Goal: Obtain resource: Download file/media

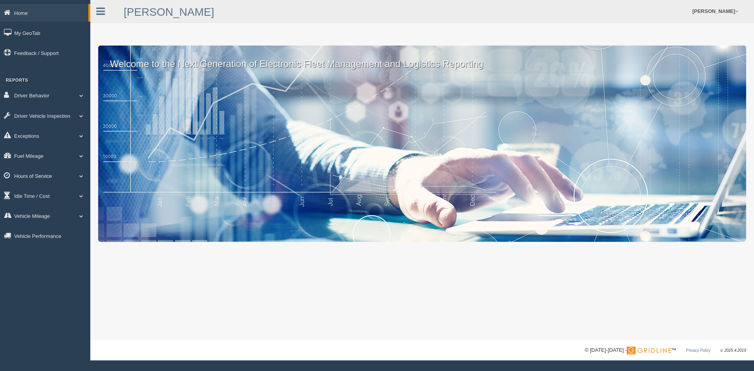
click at [56, 174] on link "Hours of Service" at bounding box center [45, 176] width 90 height 18
click at [47, 193] on link "HOS Violations" at bounding box center [51, 194] width 74 height 14
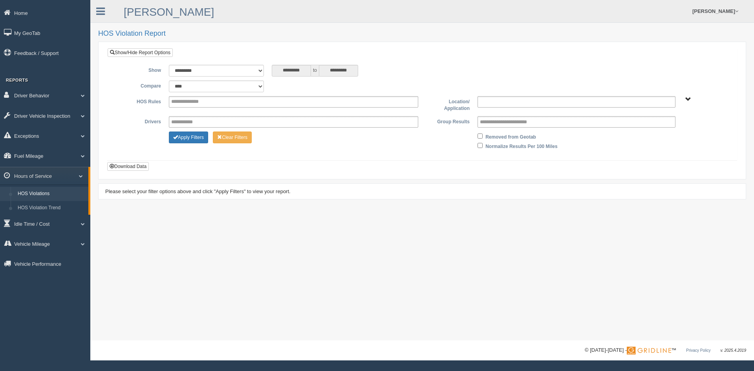
click at [563, 102] on ul at bounding box center [577, 101] width 198 height 11
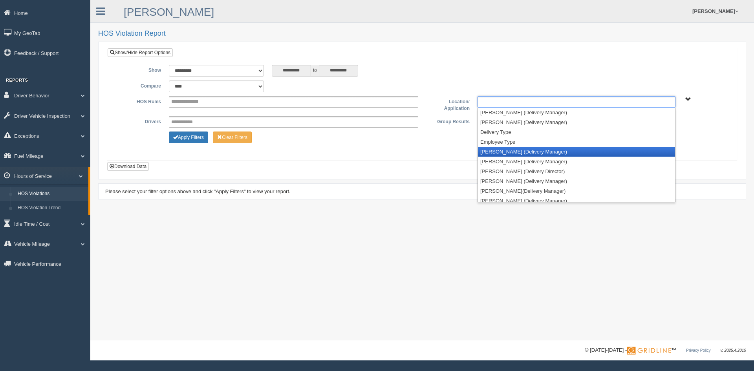
click at [523, 152] on li "[PERSON_NAME] (Delivery Manager)" at bounding box center [576, 152] width 197 height 10
click at [514, 152] on li "[PERSON_NAME] (Delivery Manager)" at bounding box center [576, 152] width 197 height 10
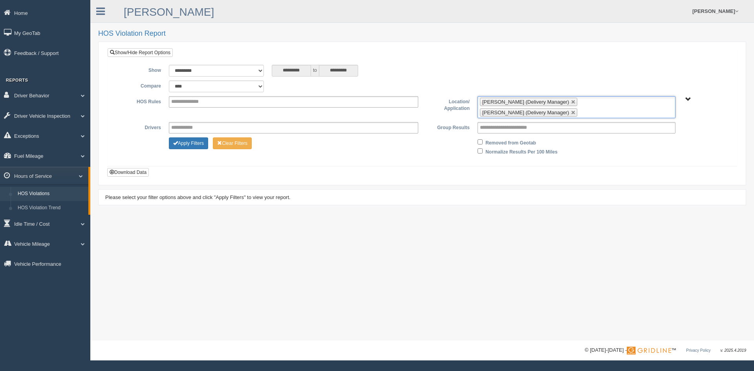
click at [589, 108] on input "text" at bounding box center [585, 113] width 10 height 10
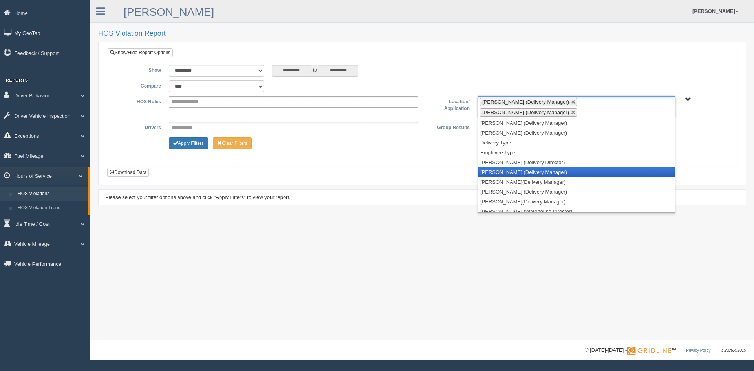
click at [522, 167] on li "[PERSON_NAME] (Delivery Manager)" at bounding box center [576, 172] width 197 height 10
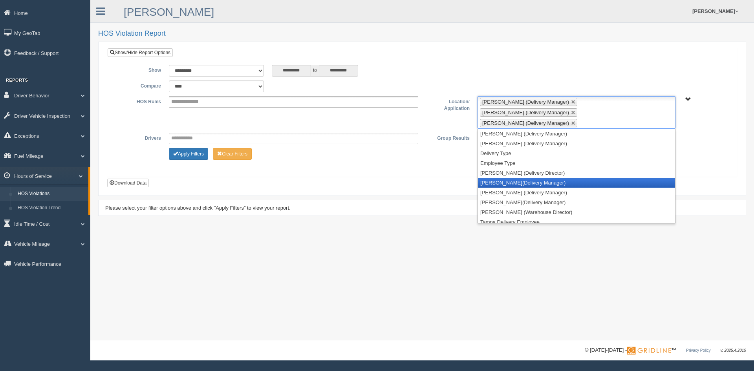
click at [519, 178] on li "[PERSON_NAME](Delivery Manager)" at bounding box center [576, 183] width 197 height 10
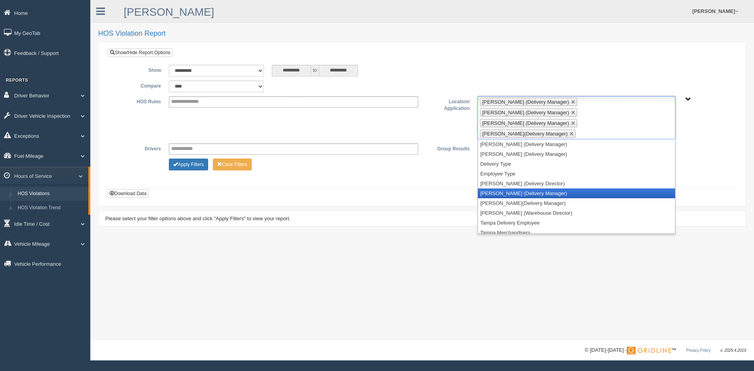
click at [516, 189] on li "[PERSON_NAME] (Delivery Manager)" at bounding box center [576, 194] width 197 height 10
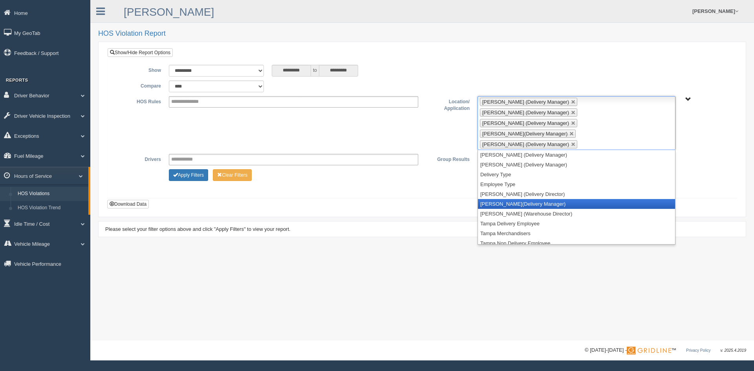
click at [516, 199] on li "[PERSON_NAME](Delivery Manager)" at bounding box center [576, 204] width 197 height 10
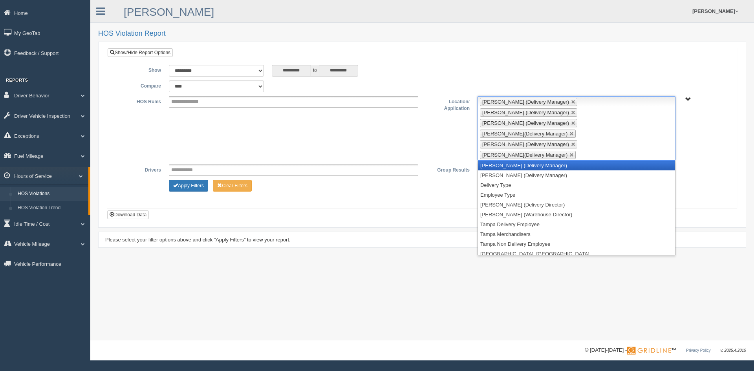
click at [515, 161] on li "[PERSON_NAME] (Delivery Manager)" at bounding box center [576, 166] width 197 height 10
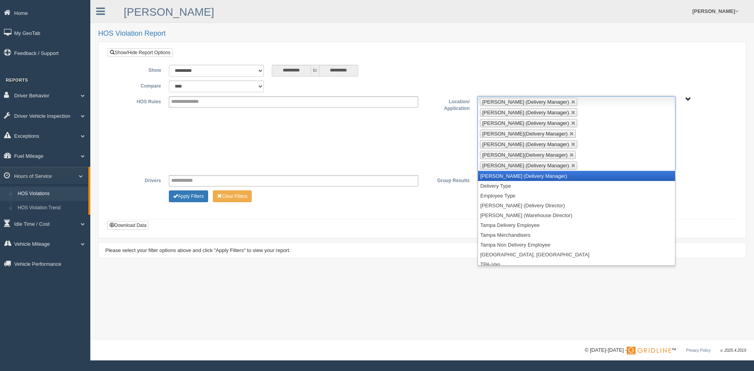
click at [511, 171] on li "Austin Smoak (Delivery Manager)" at bounding box center [576, 176] width 197 height 10
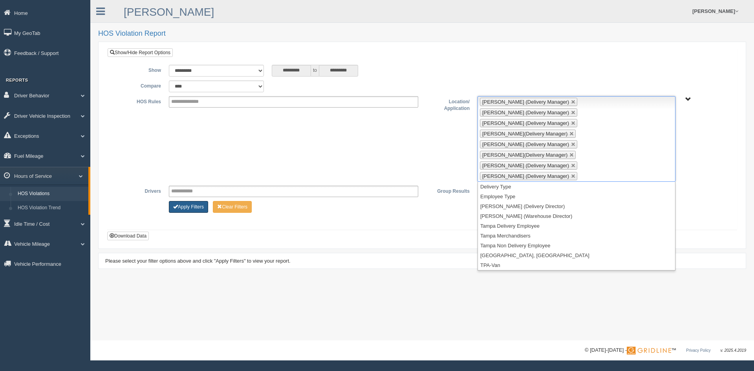
drag, startPoint x: 191, startPoint y: 174, endPoint x: 215, endPoint y: 170, distance: 23.6
click at [192, 201] on button "Apply Filters" at bounding box center [188, 207] width 39 height 12
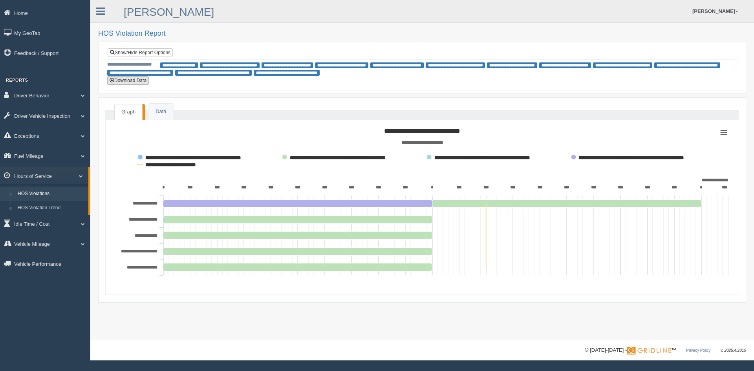
click at [137, 82] on button "Download Data" at bounding box center [128, 80] width 42 height 9
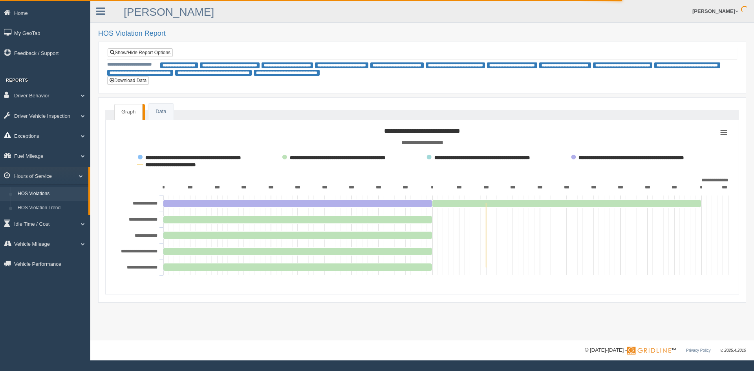
click at [52, 134] on link "Exceptions" at bounding box center [45, 136] width 90 height 18
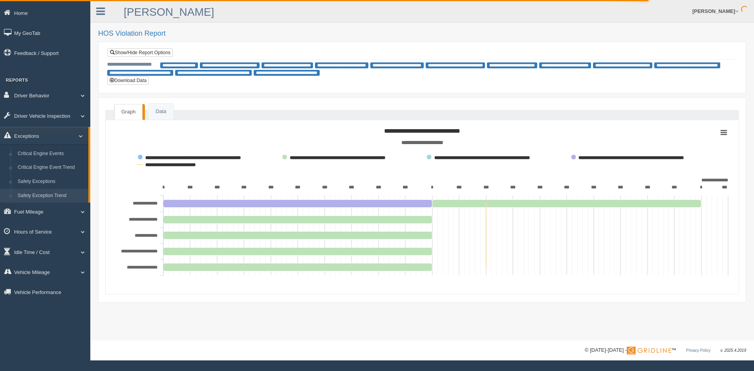
click at [53, 192] on link "Safety Exception Trend" at bounding box center [51, 196] width 74 height 14
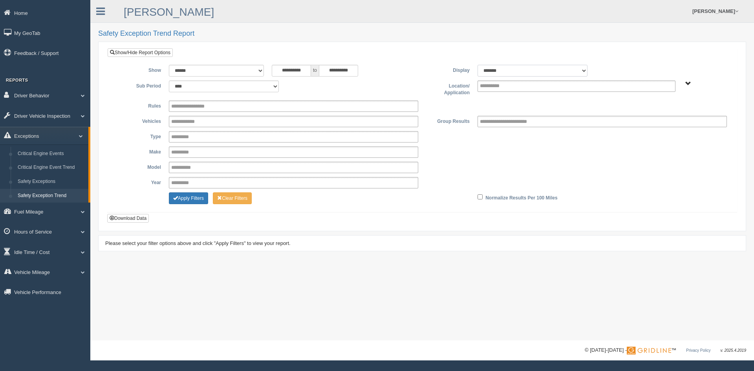
click at [583, 70] on select "******* ******" at bounding box center [533, 71] width 110 height 12
select select "**"
click at [478, 65] on select "******* ******" at bounding box center [533, 71] width 110 height 12
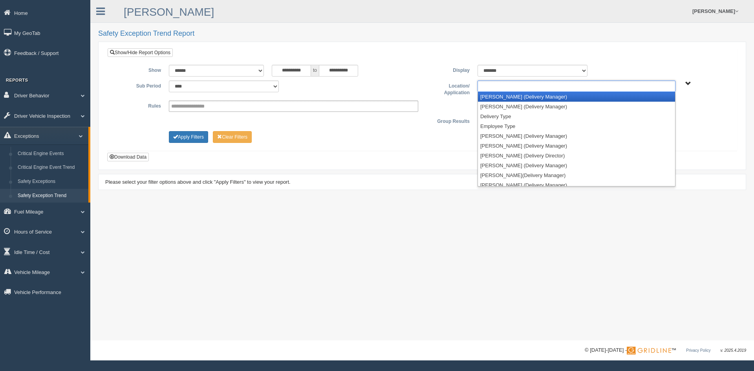
click at [615, 87] on ul at bounding box center [577, 86] width 198 height 11
click at [523, 96] on li "[PERSON_NAME] (Delivery Manager)" at bounding box center [576, 97] width 197 height 10
click at [519, 95] on li "[PERSON_NAME] (Delivery Manager)" at bounding box center [576, 97] width 197 height 10
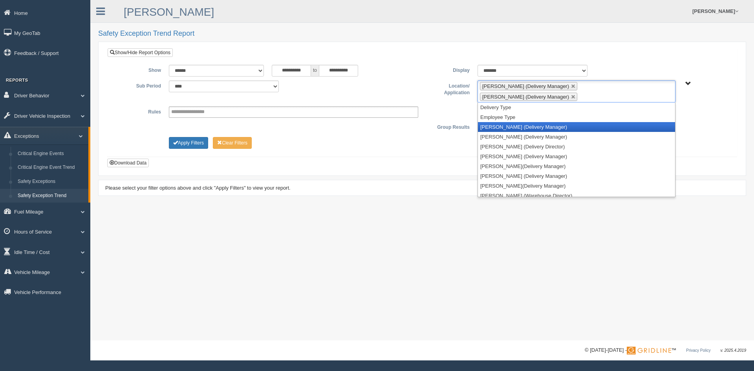
click at [509, 127] on li "[PERSON_NAME] (Delivery Manager)" at bounding box center [576, 127] width 197 height 10
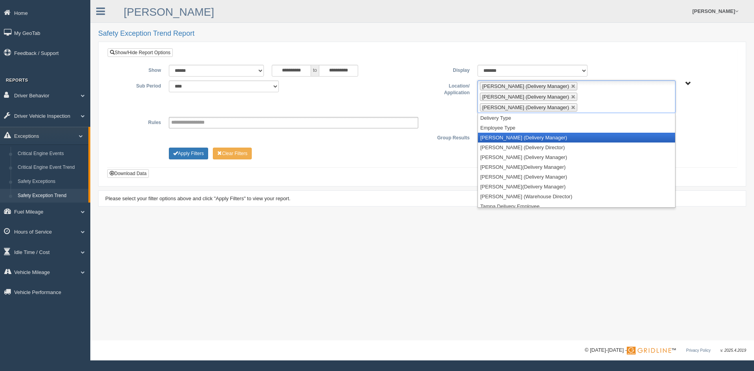
click at [504, 133] on li "Johnny Daugherty (Delivery Manager)" at bounding box center [576, 138] width 197 height 10
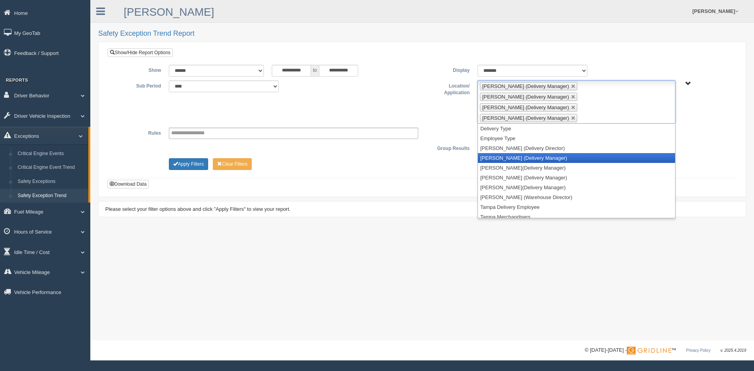
click at [503, 153] on li "Matt Sischo (Delivery Manager)" at bounding box center [576, 158] width 197 height 10
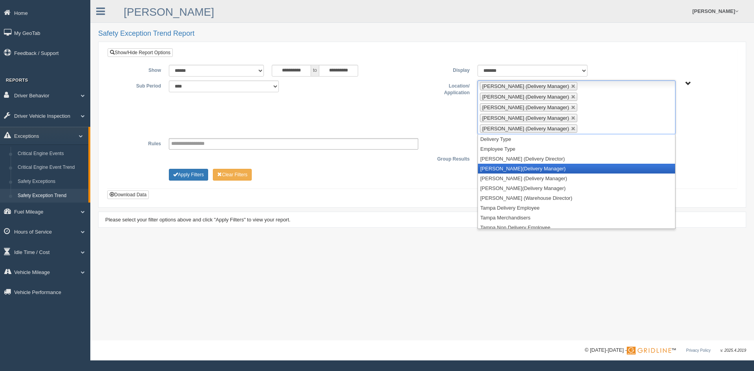
click at [500, 164] on li "Mitchell McElwain(Delivery Manager)" at bounding box center [576, 169] width 197 height 10
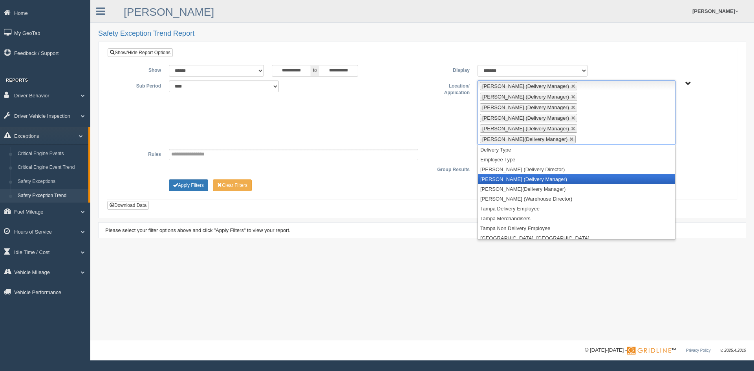
click at [501, 174] on li "Pedro Garcia (Delivery Manager)" at bounding box center [576, 179] width 197 height 10
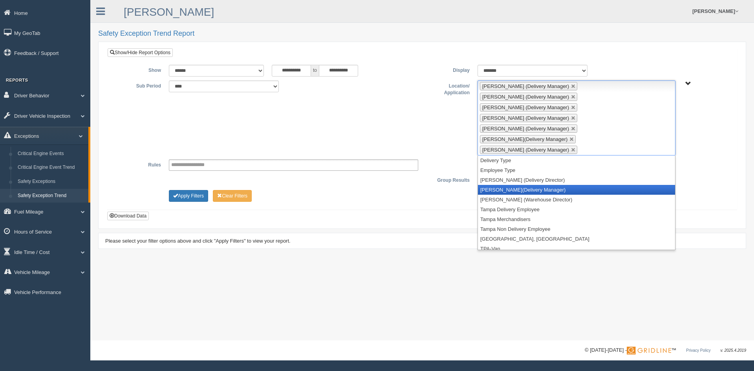
click at [500, 185] on li "Ricky Rowell(Delivery Manager)" at bounding box center [576, 190] width 197 height 10
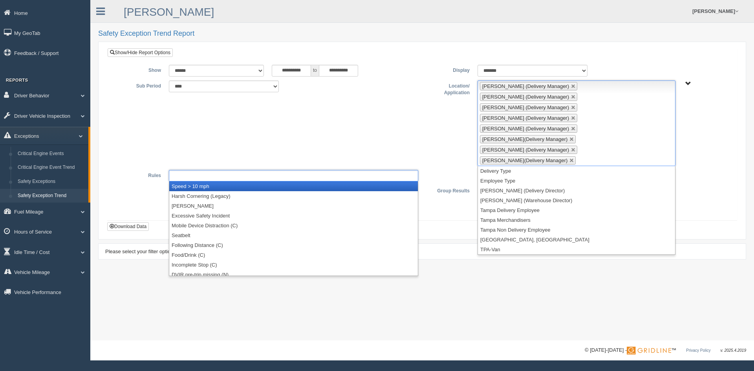
click at [204, 171] on input "text" at bounding box center [196, 176] width 50 height 10
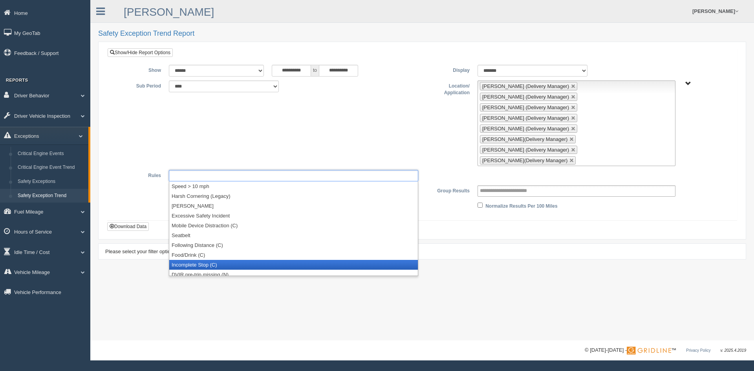
scroll to position [4, 0]
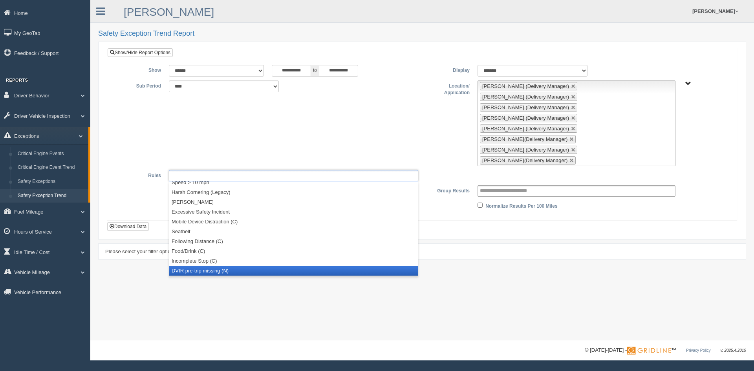
click at [197, 266] on li "DVIR pre-trip missing (N)" at bounding box center [293, 271] width 249 height 10
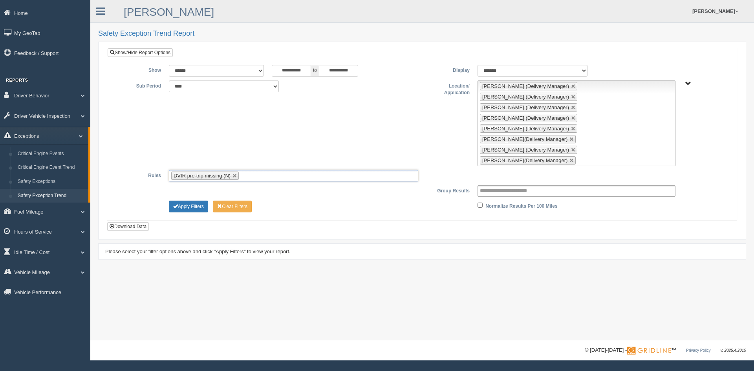
click at [253, 170] on ul "DVIR pre-trip missing (N)" at bounding box center [293, 175] width 249 height 11
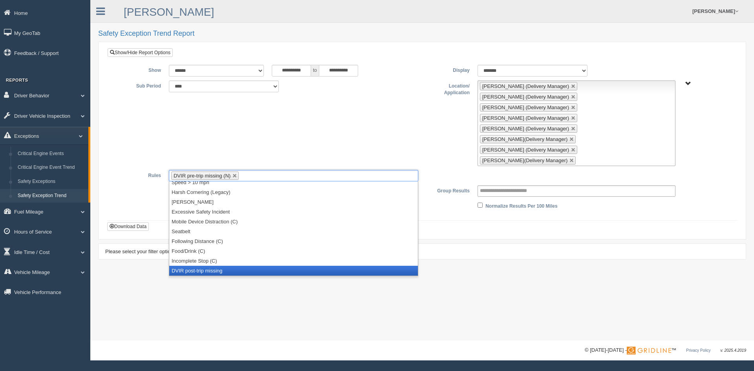
click at [214, 266] on li "DVIR post-trip missing" at bounding box center [293, 271] width 249 height 10
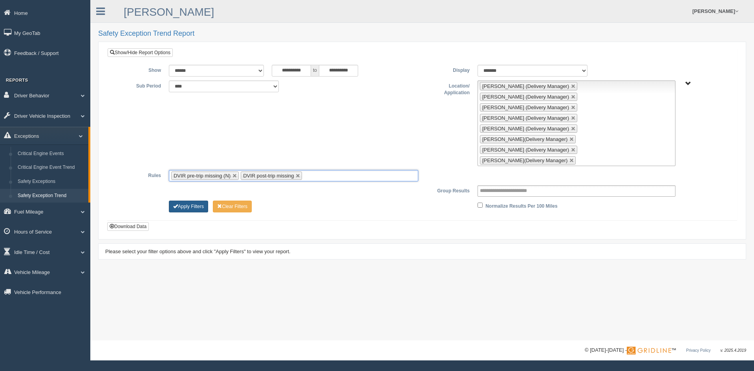
click at [196, 201] on button "Apply Filters" at bounding box center [188, 207] width 39 height 12
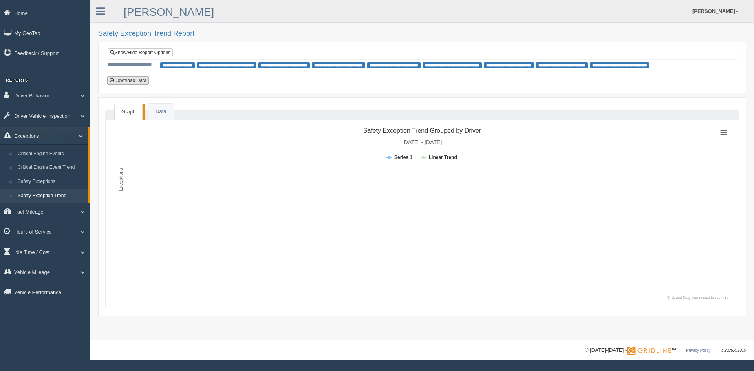
click at [139, 80] on button "Download Data" at bounding box center [128, 80] width 42 height 9
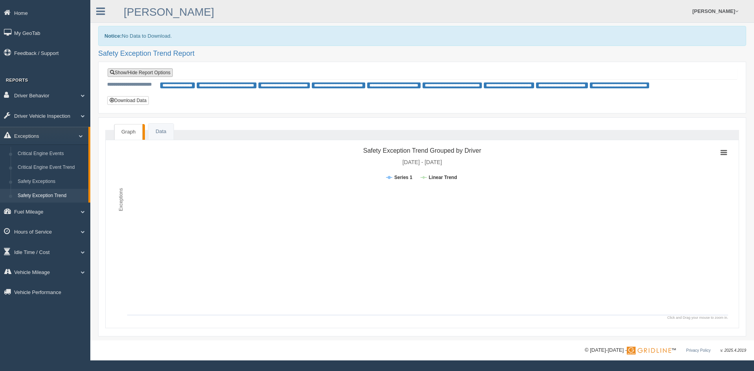
click at [127, 75] on link "Show/Hide Report Options" at bounding box center [140, 72] width 65 height 9
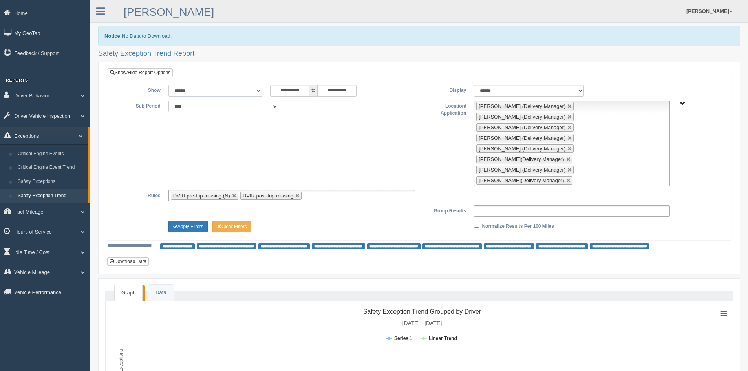
click at [258, 90] on select "**********" at bounding box center [216, 91] width 94 height 12
select select "*********"
click at [169, 85] on select "**********" at bounding box center [216, 91] width 94 height 12
type input "*********"
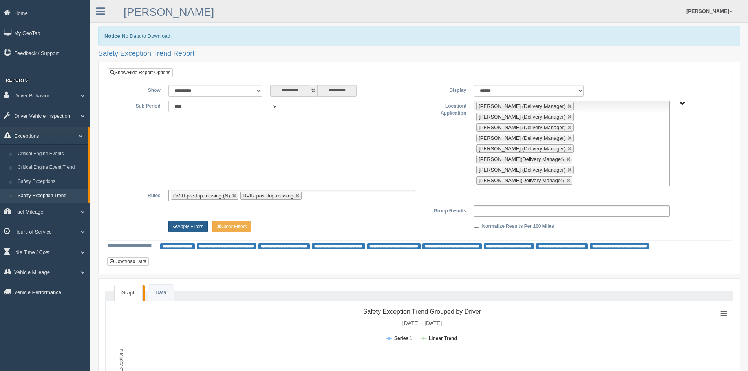
click at [189, 221] on button "Apply Filters" at bounding box center [188, 227] width 39 height 12
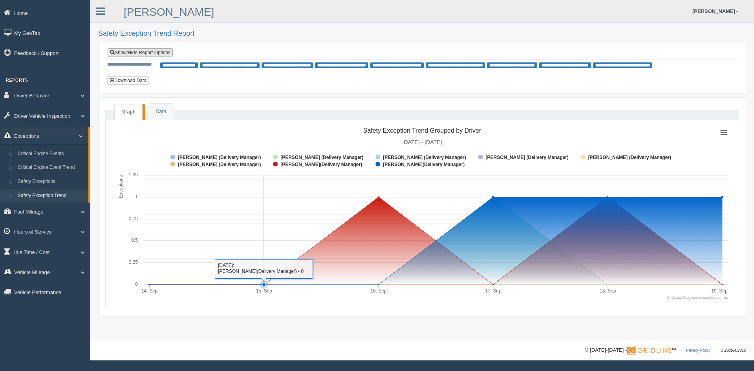
click at [149, 52] on link "Show/Hide Report Options" at bounding box center [140, 52] width 65 height 9
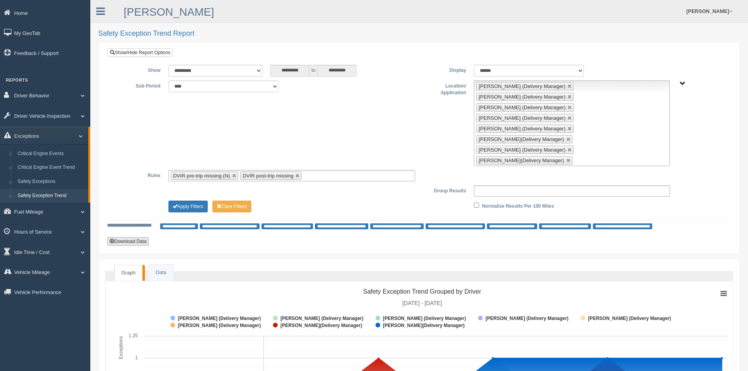
click at [138, 237] on button "Download Data" at bounding box center [128, 241] width 42 height 9
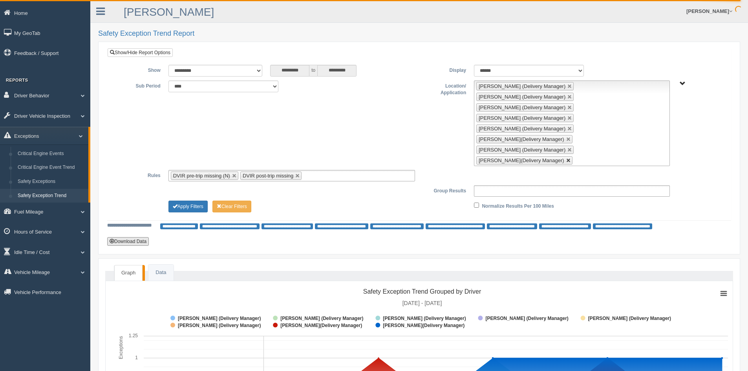
click at [571, 158] on link at bounding box center [569, 160] width 5 height 5
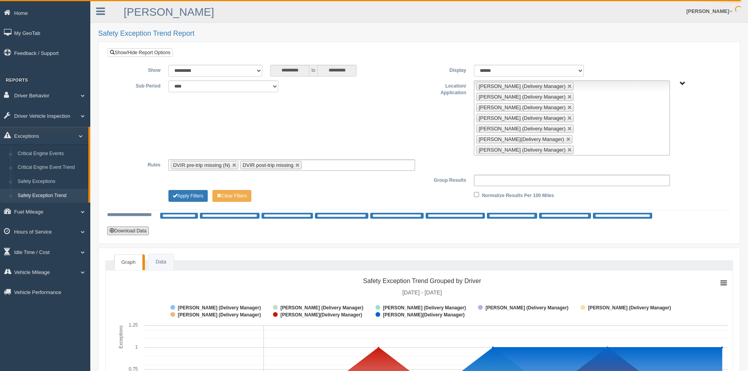
click at [568, 148] on link at bounding box center [570, 150] width 5 height 5
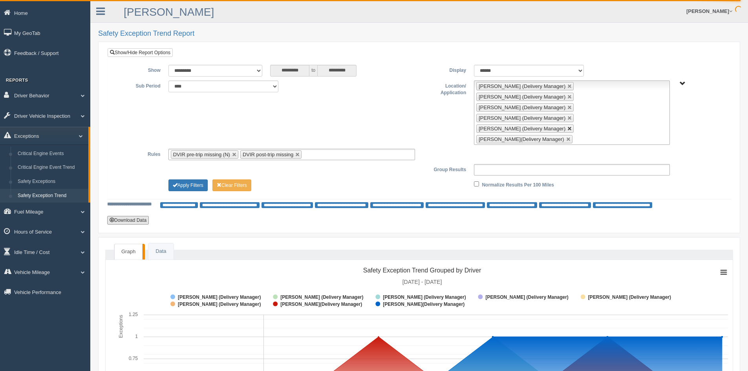
click at [568, 127] on link at bounding box center [570, 129] width 5 height 5
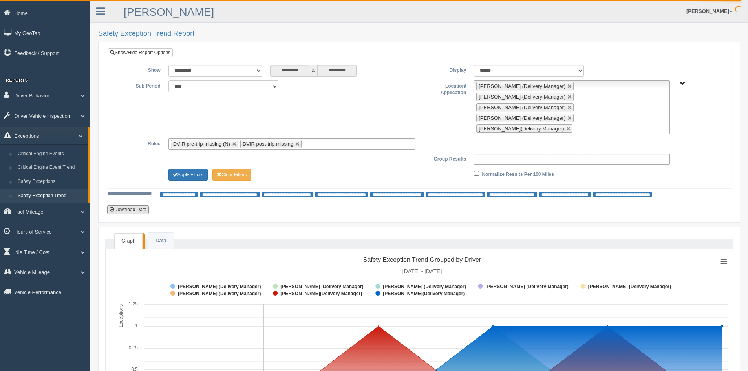
drag, startPoint x: 567, startPoint y: 105, endPoint x: 563, endPoint y: 103, distance: 4.9
click at [566, 125] on li "[PERSON_NAME](Delivery Manager)" at bounding box center [525, 129] width 96 height 8
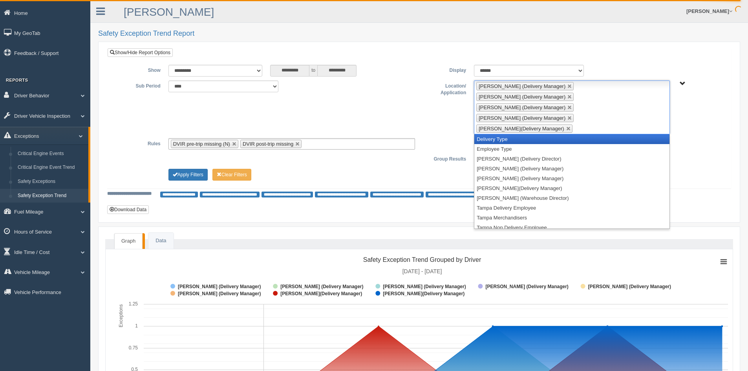
click at [568, 105] on link at bounding box center [570, 107] width 5 height 5
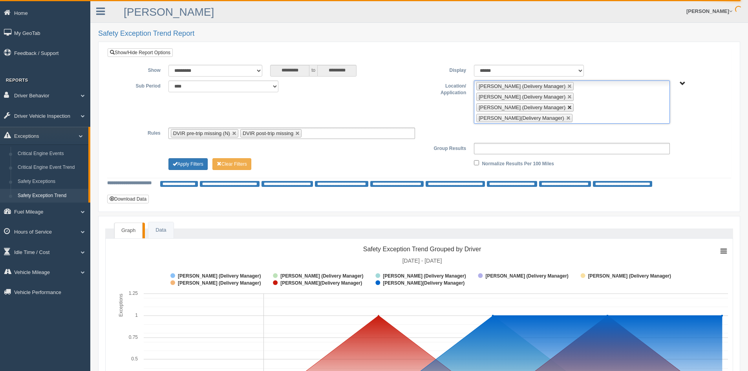
click at [570, 105] on link at bounding box center [570, 107] width 5 height 5
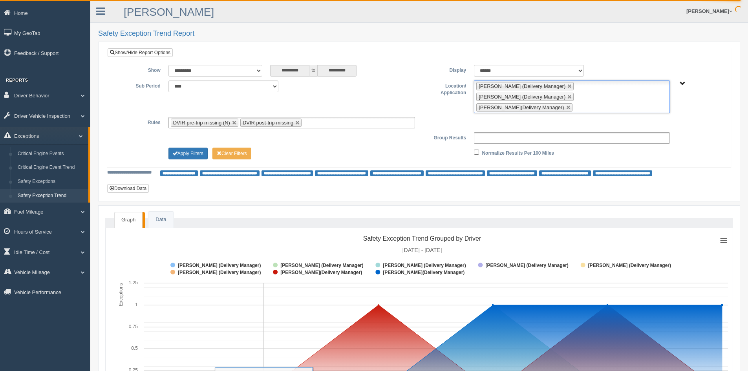
click at [568, 105] on link at bounding box center [569, 107] width 5 height 5
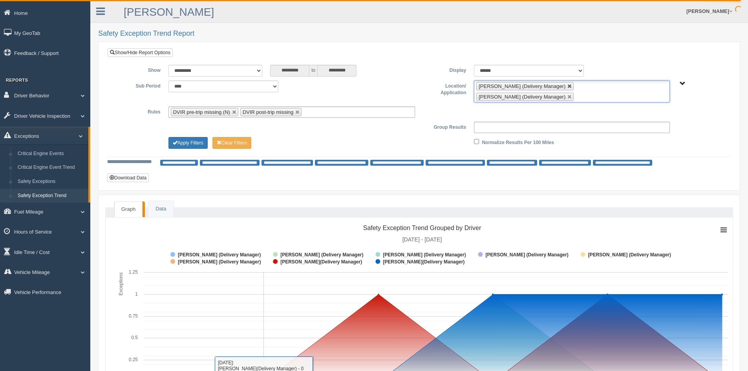
click at [569, 86] on link at bounding box center [570, 86] width 5 height 5
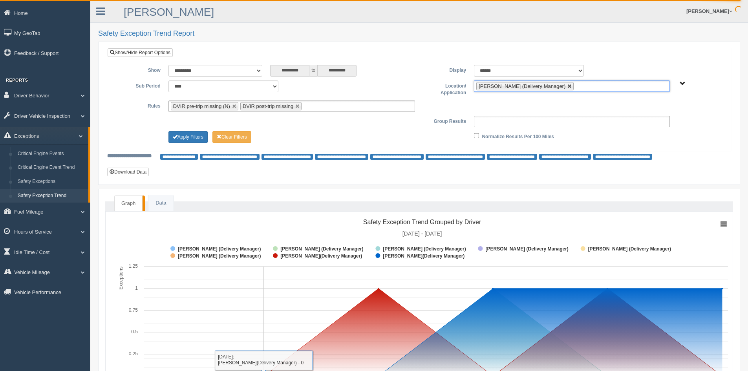
click at [568, 88] on link at bounding box center [570, 86] width 5 height 5
click at [198, 137] on button "Apply Filters" at bounding box center [188, 137] width 39 height 12
type input "**********"
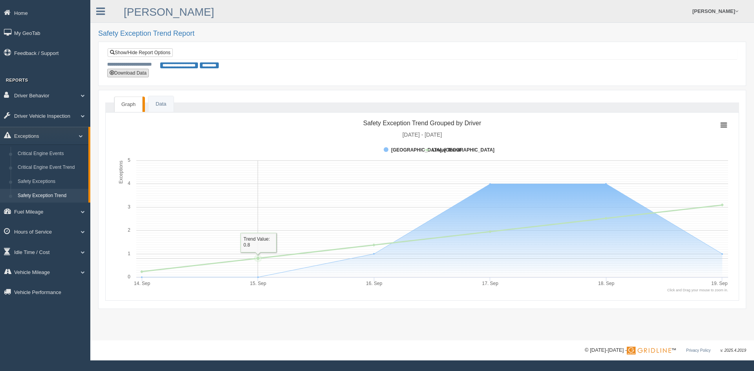
click at [138, 72] on button "Download Data" at bounding box center [128, 73] width 42 height 9
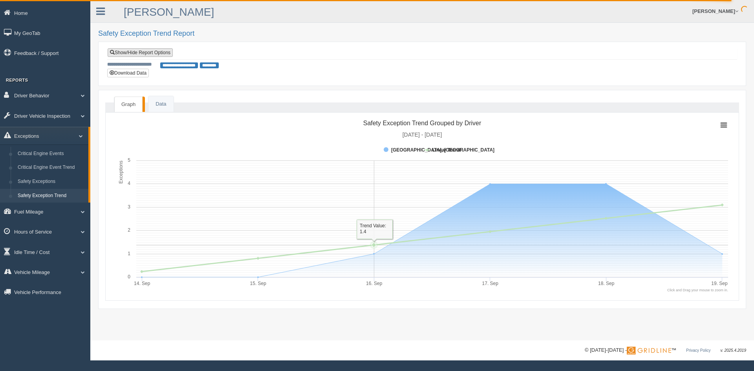
click at [133, 52] on link "Show/Hide Report Options" at bounding box center [140, 52] width 65 height 9
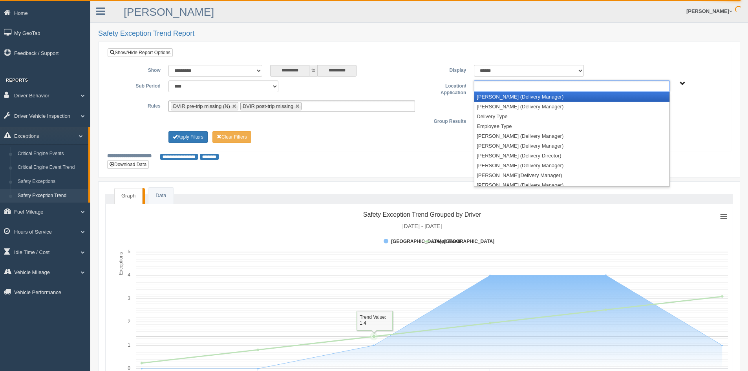
click at [626, 86] on ul at bounding box center [572, 86] width 196 height 11
click at [539, 97] on li "Anthony Timperio (Delivery Manager)" at bounding box center [572, 97] width 195 height 10
click at [536, 98] on li "Austin Smoak (Delivery Manager)" at bounding box center [572, 97] width 195 height 10
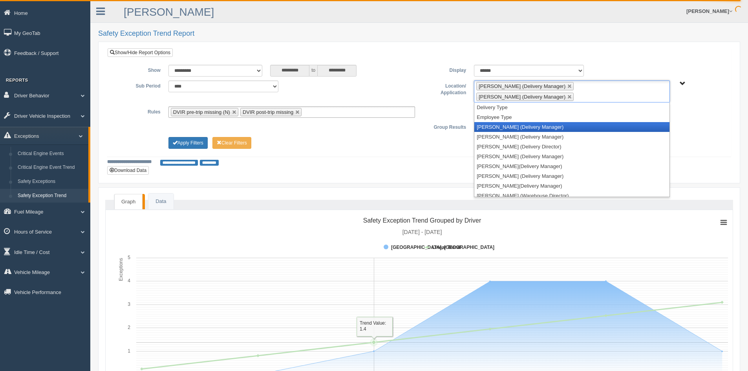
click at [521, 126] on li "John Heyer (Delivery Manager)" at bounding box center [572, 127] width 195 height 10
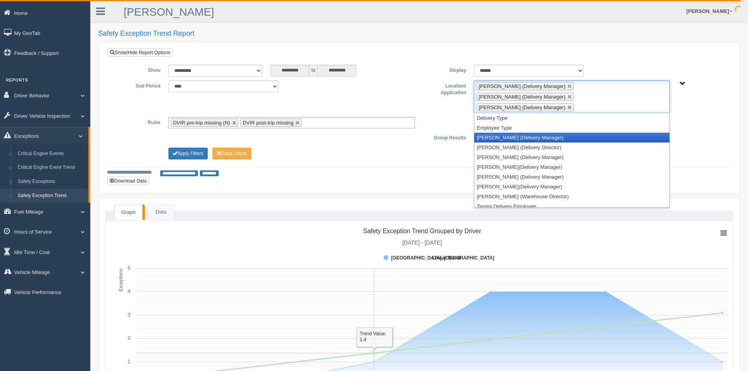
click at [517, 133] on li "Johnny Daugherty (Delivery Manager)" at bounding box center [572, 138] width 195 height 10
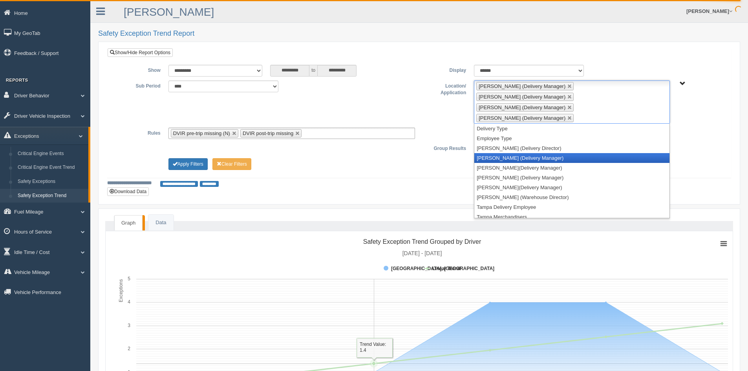
click at [515, 153] on li "[PERSON_NAME] (Delivery Manager)" at bounding box center [572, 158] width 195 height 10
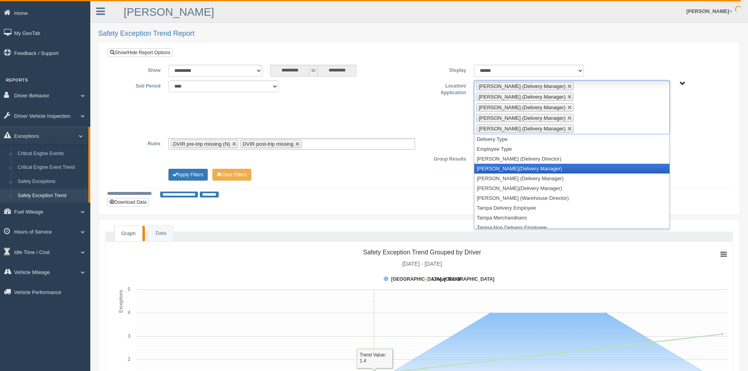
click at [514, 164] on li "[PERSON_NAME](Delivery Manager)" at bounding box center [572, 169] width 195 height 10
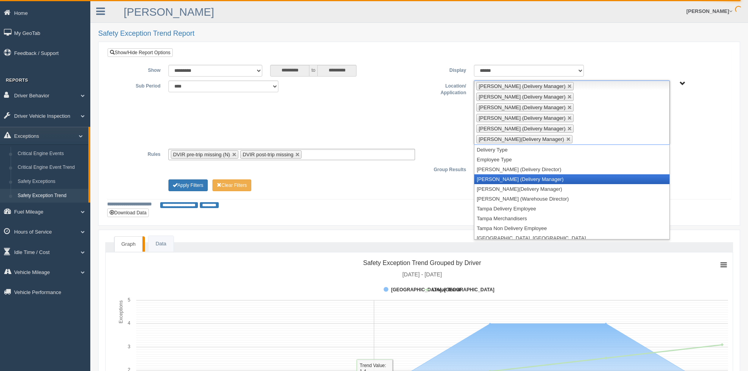
click at [514, 174] on li "[PERSON_NAME] (Delivery Manager)" at bounding box center [572, 179] width 195 height 10
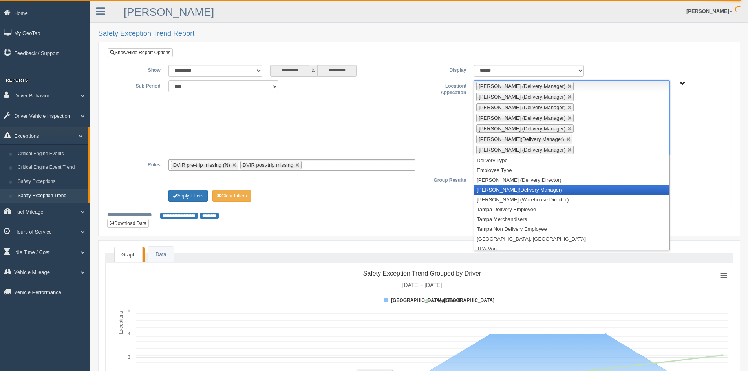
click at [513, 185] on li "[PERSON_NAME](Delivery Manager)" at bounding box center [572, 190] width 195 height 10
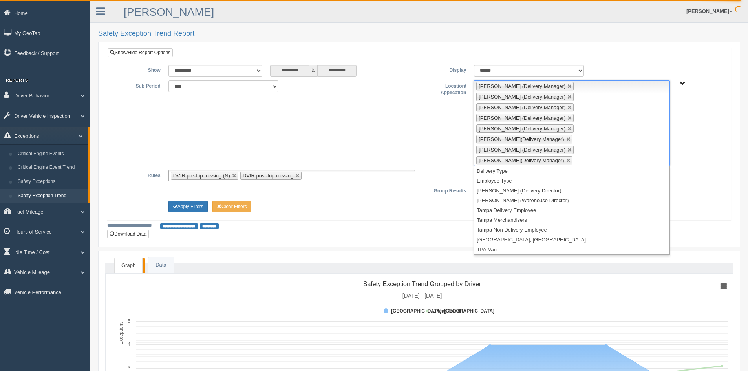
drag, startPoint x: 413, startPoint y: 178, endPoint x: 387, endPoint y: 170, distance: 27.2
click at [411, 177] on div "**********" at bounding box center [419, 144] width 624 height 193
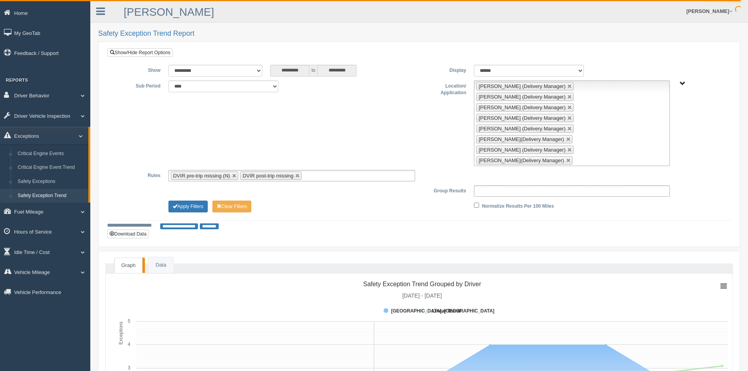
click at [431, 194] on div "**********" at bounding box center [419, 144] width 624 height 193
click at [191, 201] on button "Apply Filters" at bounding box center [188, 207] width 39 height 12
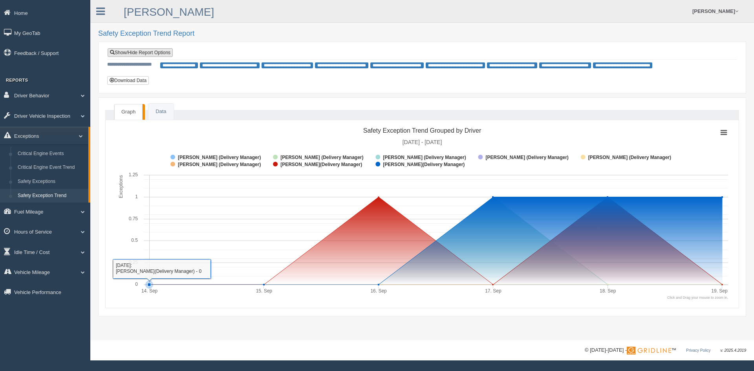
click at [147, 52] on link "Show/Hide Report Options" at bounding box center [140, 52] width 65 height 9
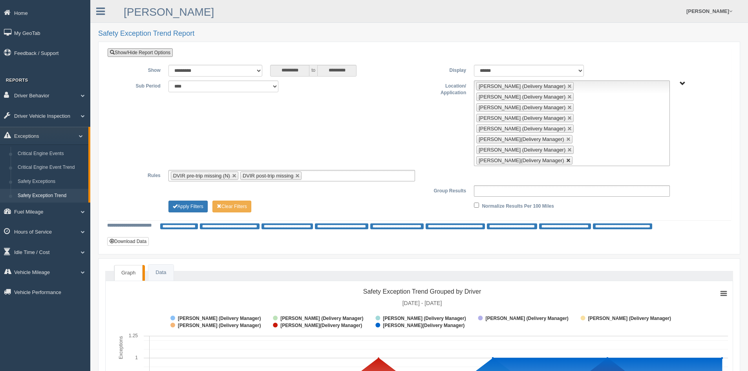
click at [571, 158] on link at bounding box center [569, 160] width 5 height 5
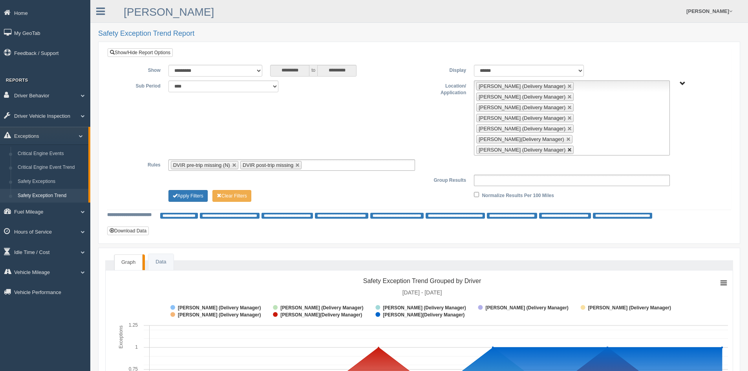
click at [560, 146] on li "[PERSON_NAME] (Delivery Manager)" at bounding box center [525, 150] width 97 height 8
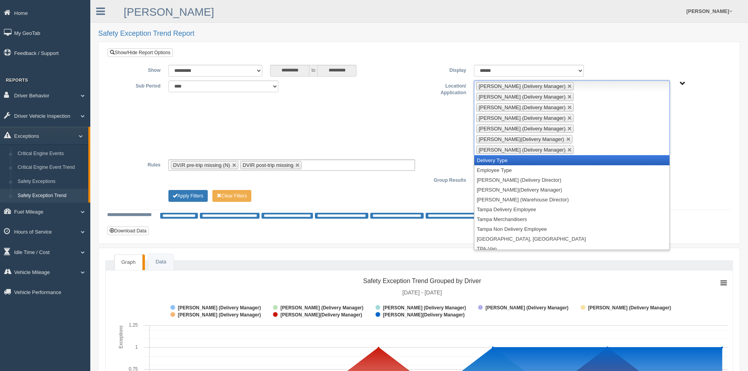
click at [568, 148] on link at bounding box center [570, 150] width 5 height 5
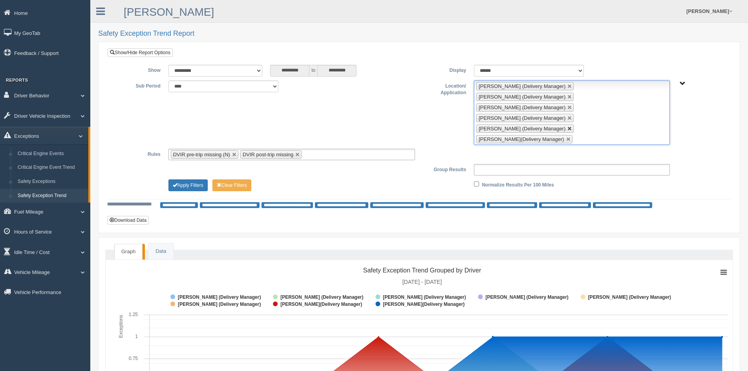
click at [568, 127] on link at bounding box center [570, 129] width 5 height 5
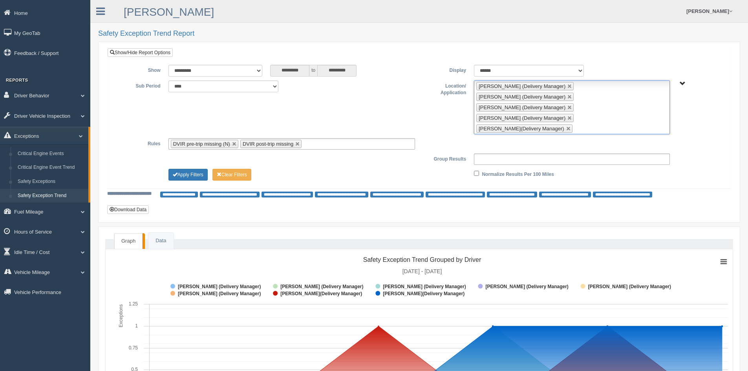
drag, startPoint x: 554, startPoint y: 94, endPoint x: 559, endPoint y: 97, distance: 6.2
click at [555, 103] on li "[PERSON_NAME] (Delivery Manager)" at bounding box center [525, 107] width 97 height 8
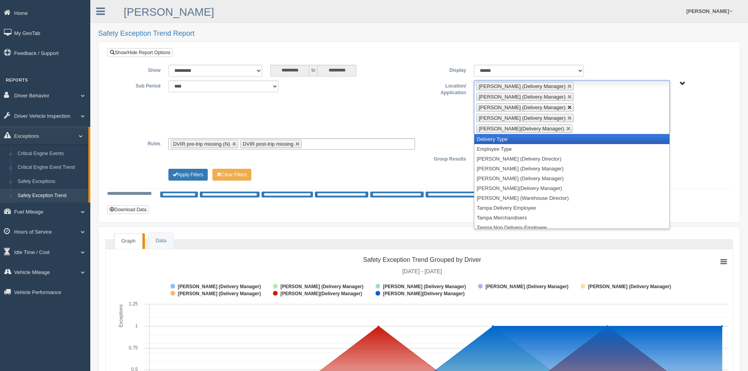
click at [568, 105] on link at bounding box center [570, 107] width 5 height 5
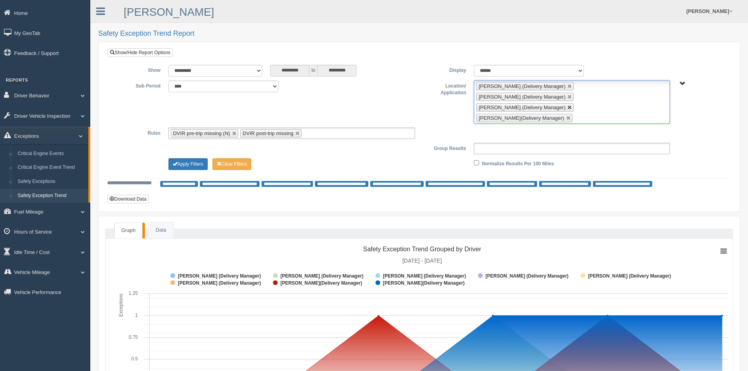
click at [568, 105] on link at bounding box center [570, 107] width 5 height 5
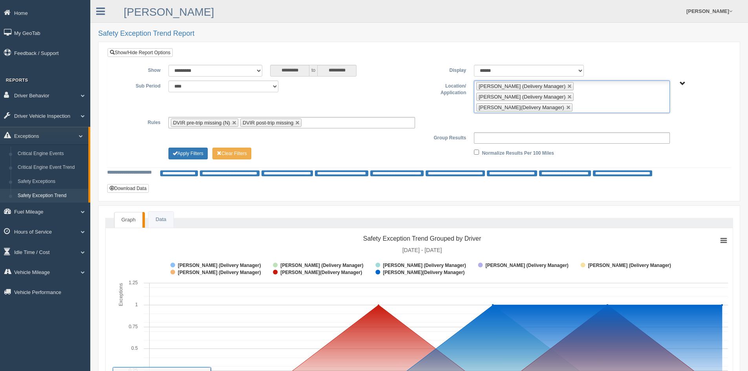
click at [567, 105] on link at bounding box center [569, 107] width 5 height 5
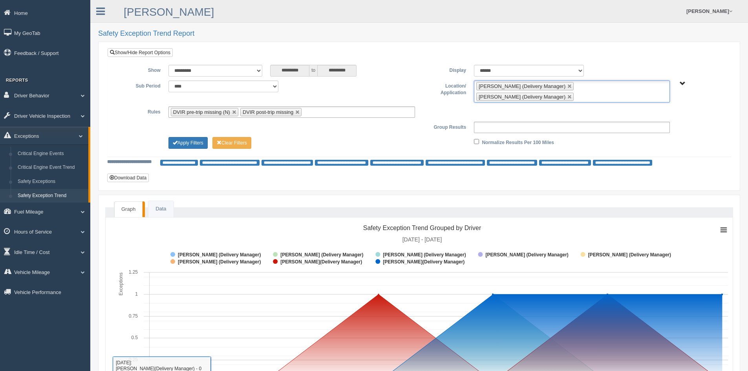
drag, startPoint x: 569, startPoint y: 85, endPoint x: 577, endPoint y: 85, distance: 8.3
click at [569, 85] on link at bounding box center [570, 86] width 5 height 5
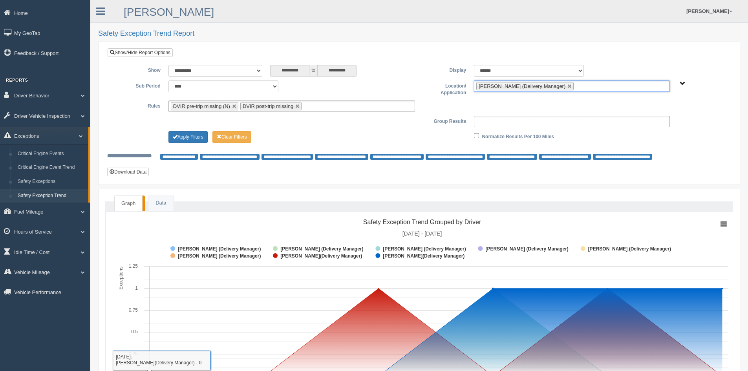
click at [568, 87] on link at bounding box center [570, 86] width 5 height 5
click at [684, 81] on span "[GEOGRAPHIC_DATA], [GEOGRAPHIC_DATA]" at bounding box center [683, 84] width 6 height 6
type input "**********"
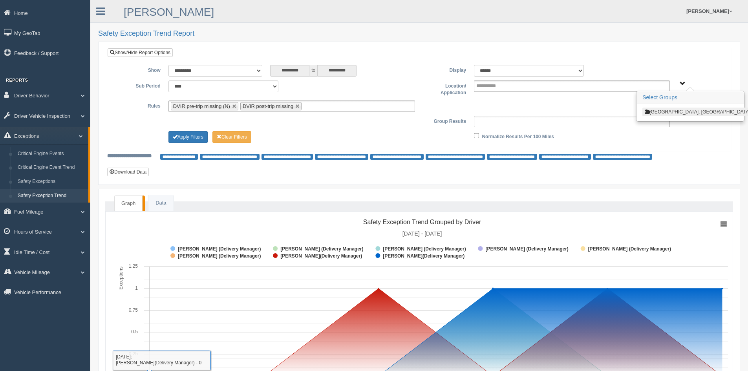
click at [664, 112] on button "[GEOGRAPHIC_DATA], [GEOGRAPHIC_DATA]" at bounding box center [698, 112] width 110 height 9
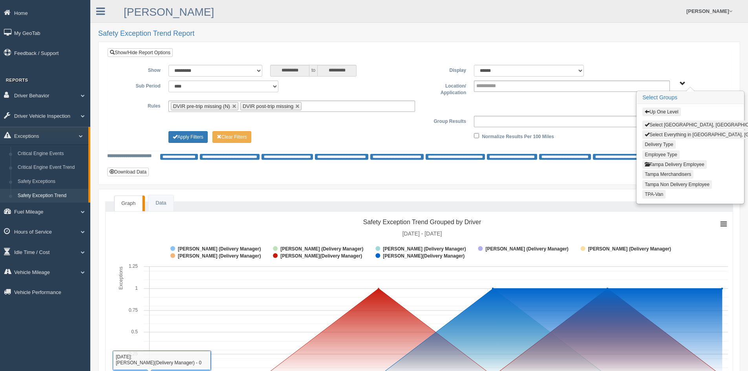
click at [664, 156] on button "Employee Type" at bounding box center [661, 154] width 37 height 9
click at [678, 165] on button "Tampa Delivery Employee" at bounding box center [675, 164] width 64 height 9
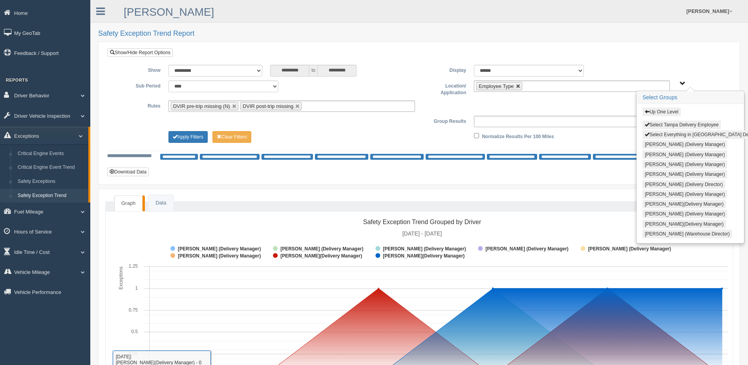
click at [519, 87] on link at bounding box center [518, 86] width 5 height 5
type input "**********"
click at [415, 116] on div "**********" at bounding box center [420, 121] width 612 height 11
click at [196, 138] on button "Apply Filters" at bounding box center [188, 137] width 39 height 12
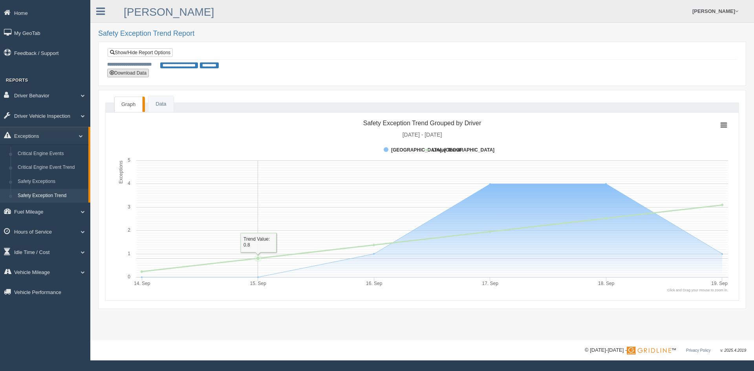
click at [138, 72] on button "Download Data" at bounding box center [128, 73] width 42 height 9
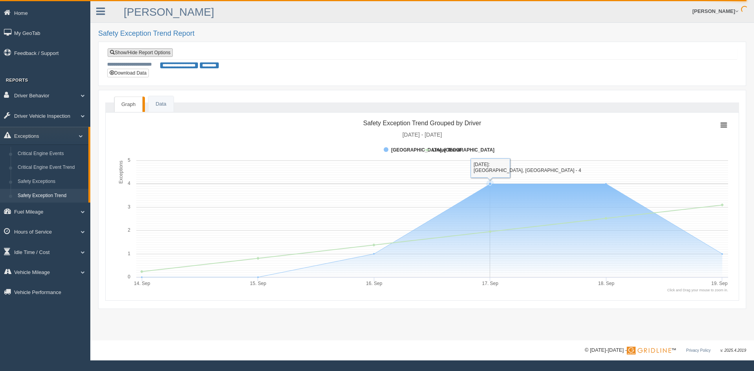
click at [150, 51] on link "Show/Hide Report Options" at bounding box center [140, 52] width 65 height 9
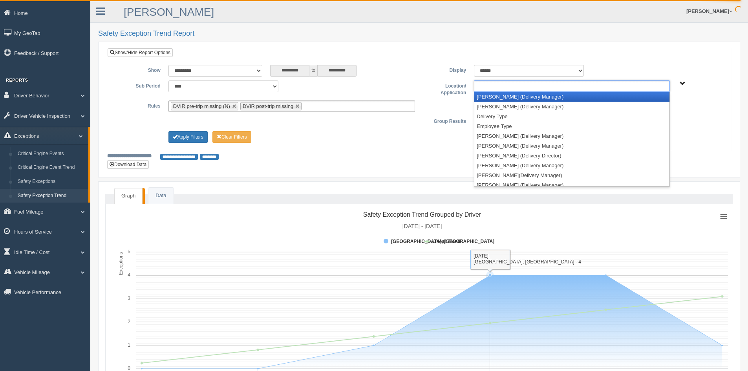
click at [642, 86] on ul at bounding box center [572, 86] width 196 height 11
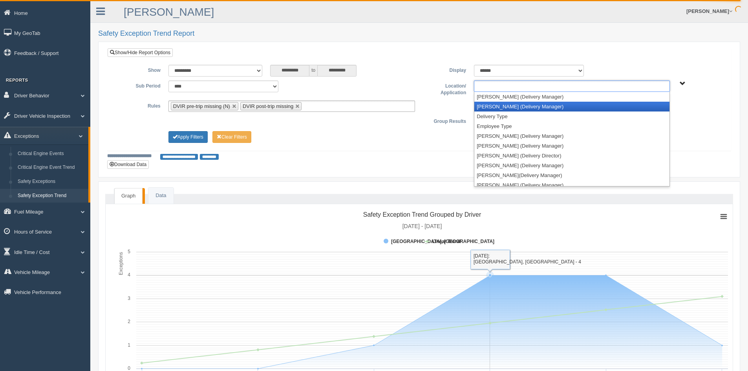
click at [515, 108] on li "[PERSON_NAME] (Delivery Manager)" at bounding box center [572, 107] width 195 height 10
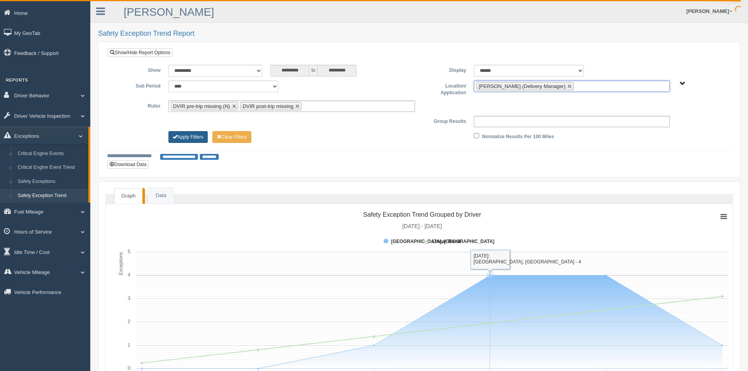
click at [192, 135] on button "Apply Filters" at bounding box center [188, 137] width 39 height 12
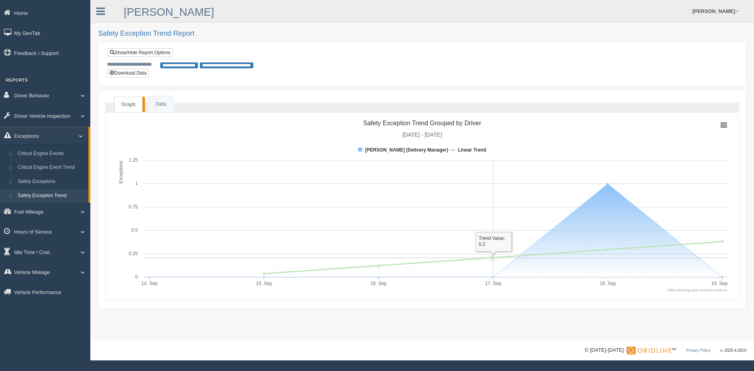
click at [494, 256] on icon at bounding box center [493, 257] width 5 height 5
click at [149, 53] on link "Show/Hide Report Options" at bounding box center [140, 52] width 65 height 9
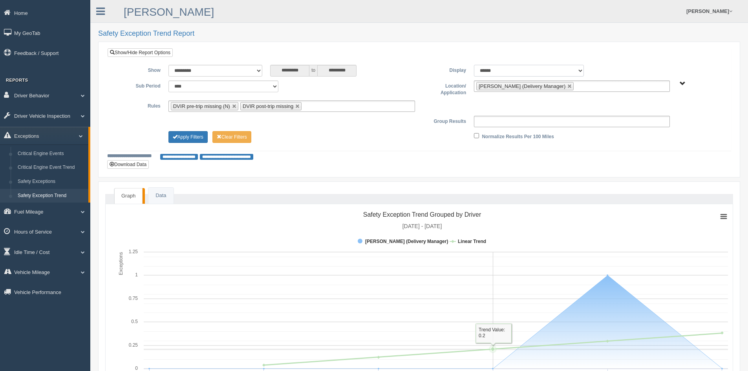
click at [580, 70] on select "******* ******" at bounding box center [529, 71] width 110 height 12
click at [44, 253] on link "Idle Time / Cost" at bounding box center [45, 252] width 90 height 18
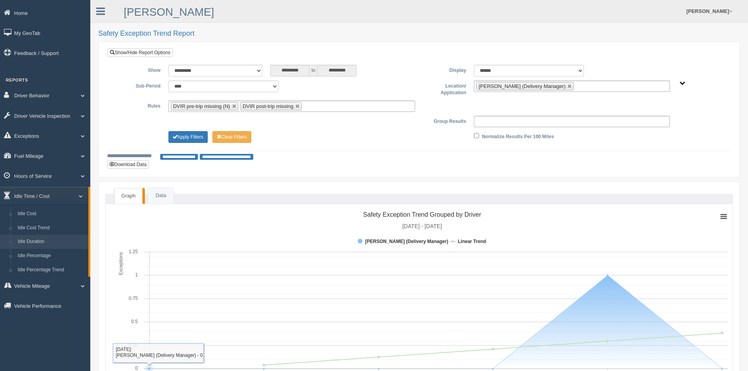
click at [56, 242] on link "Idle Duration" at bounding box center [51, 242] width 74 height 14
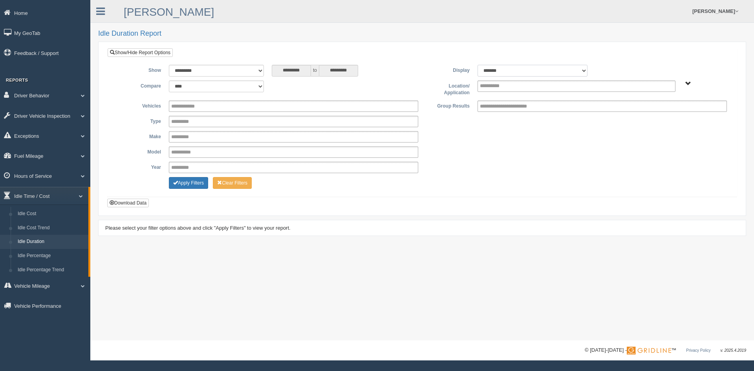
click at [580, 69] on select "******* ******" at bounding box center [533, 71] width 110 height 12
select select "**"
click at [478, 65] on select "******* ******" at bounding box center [533, 71] width 110 height 12
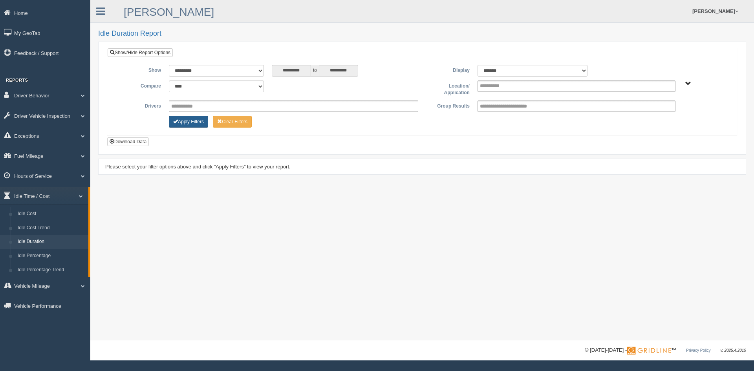
click at [187, 121] on button "Apply Filters" at bounding box center [188, 122] width 39 height 12
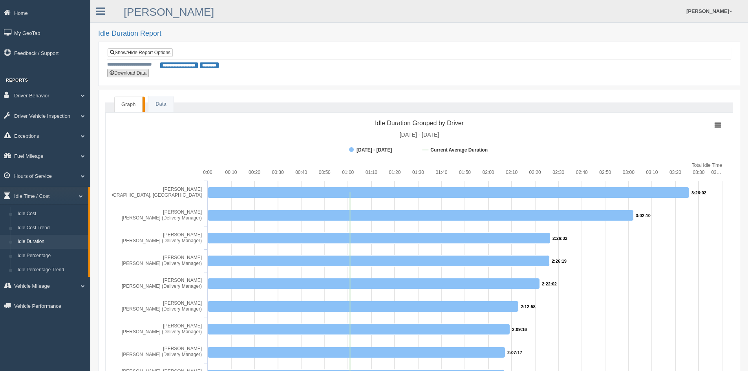
click at [138, 75] on button "Download Data" at bounding box center [128, 73] width 42 height 9
